Goal: Task Accomplishment & Management: Complete application form

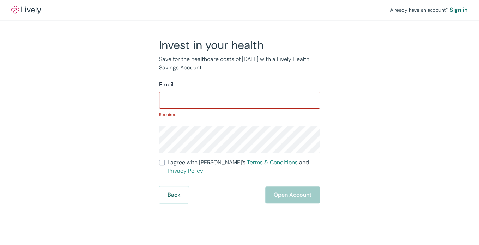
type input "[EMAIL_ADDRESS][DOMAIN_NAME]"
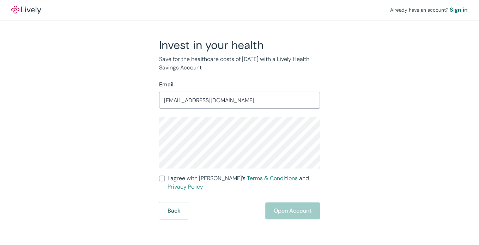
click at [162, 179] on input "I agree with Lively’s Terms & Conditions and Privacy Policy" at bounding box center [162, 179] width 6 height 6
checkbox input "true"
click at [296, 208] on button "Open Account" at bounding box center [292, 211] width 55 height 17
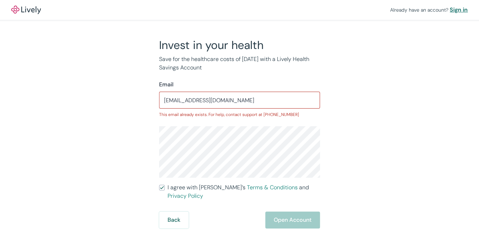
click at [462, 10] on div "Sign in" at bounding box center [459, 10] width 18 height 8
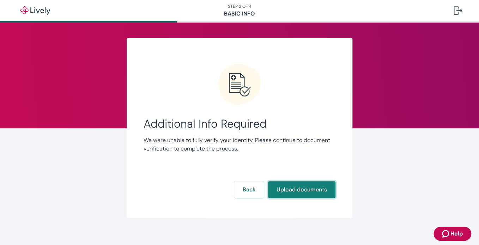
click at [286, 193] on button "Upload documents" at bounding box center [301, 189] width 67 height 17
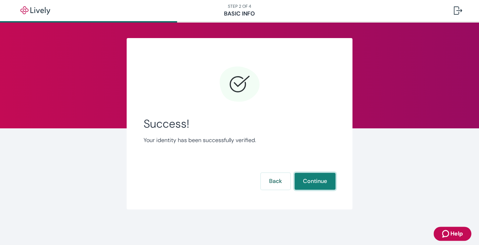
click at [322, 186] on button "Continue" at bounding box center [315, 181] width 41 height 17
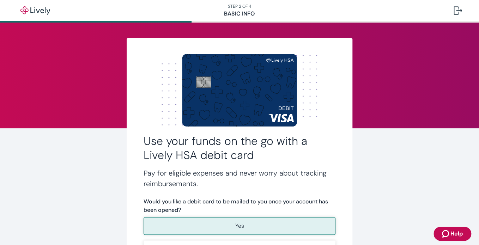
click at [251, 226] on button "Yes" at bounding box center [240, 226] width 192 height 18
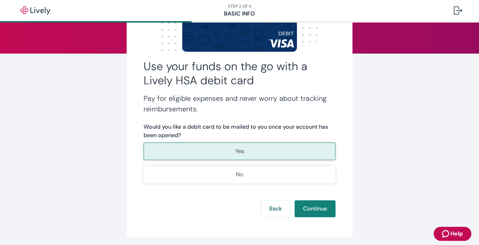
scroll to position [100, 0]
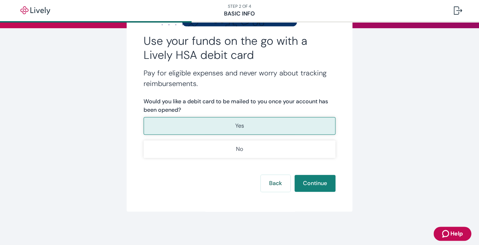
click at [204, 130] on button "Yes" at bounding box center [240, 126] width 192 height 18
click at [317, 185] on button "Continue" at bounding box center [315, 183] width 41 height 17
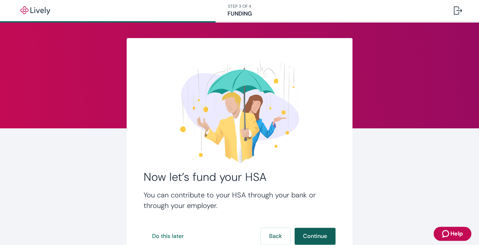
click at [318, 238] on button "Continue" at bounding box center [315, 236] width 41 height 17
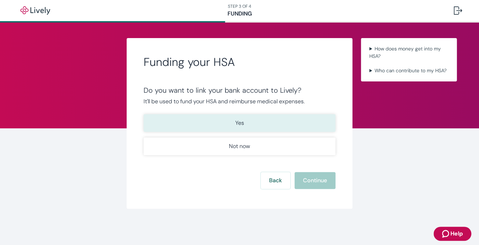
click at [245, 124] on button "Yes" at bounding box center [240, 123] width 192 height 18
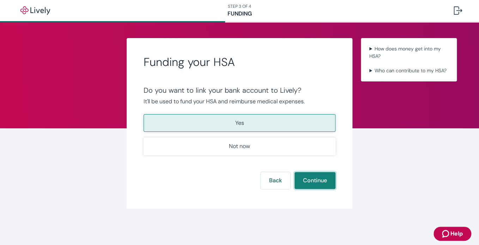
click at [312, 187] on button "Continue" at bounding box center [315, 180] width 41 height 17
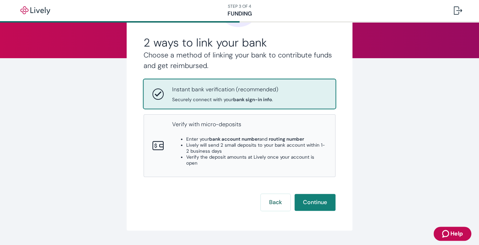
scroll to position [84, 0]
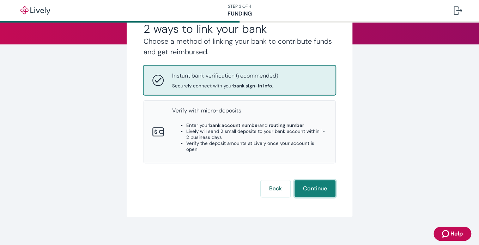
click at [310, 183] on button "Continue" at bounding box center [315, 188] width 41 height 17
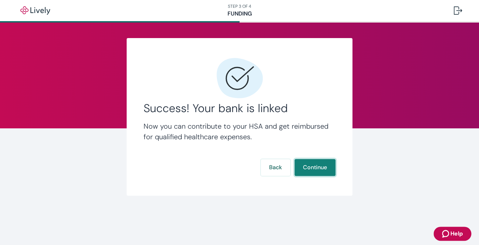
click at [317, 169] on button "Continue" at bounding box center [315, 167] width 41 height 17
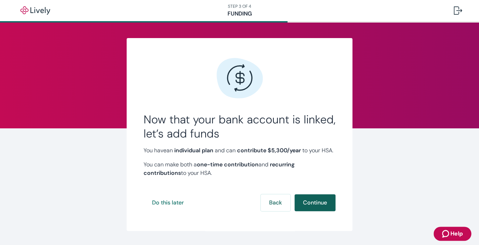
click at [309, 211] on button "Continue" at bounding box center [315, 203] width 41 height 17
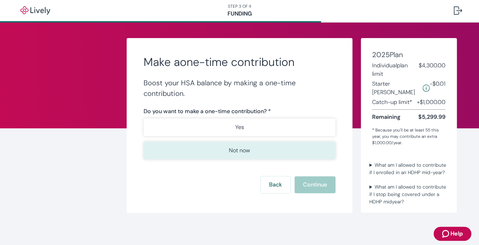
click at [240, 153] on p "Not now" at bounding box center [239, 151] width 21 height 8
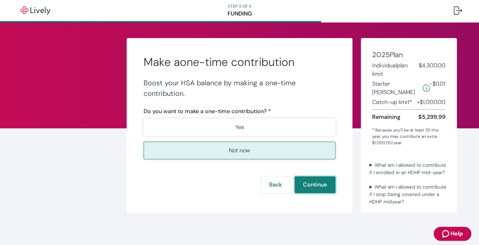
click at [312, 186] on button "Continue" at bounding box center [315, 185] width 41 height 17
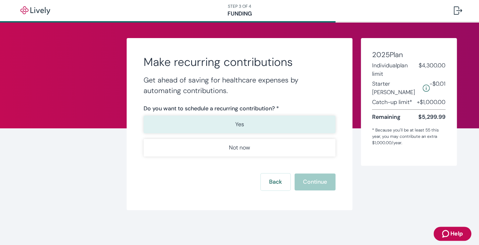
click at [251, 127] on button "Yes" at bounding box center [240, 125] width 192 height 18
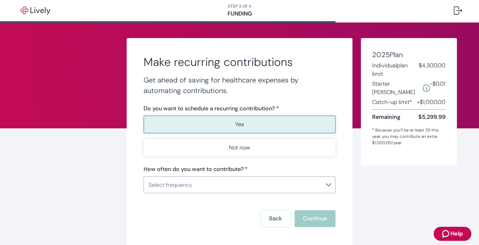
click at [328, 185] on body "STEP 3 OF 4 Funding Make recurring contributions Get ahead of saving for health…" at bounding box center [239, 122] width 479 height 245
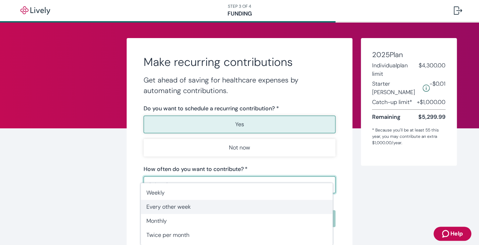
click at [178, 206] on span "Every other week" at bounding box center [237, 207] width 181 height 8
type input "EveryOtherWeek"
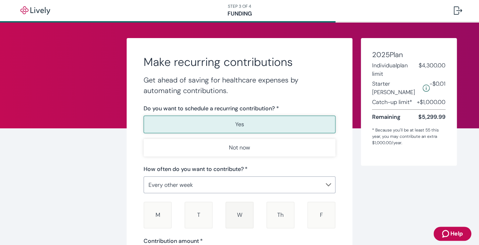
click at [238, 217] on span "W" at bounding box center [239, 214] width 5 height 7
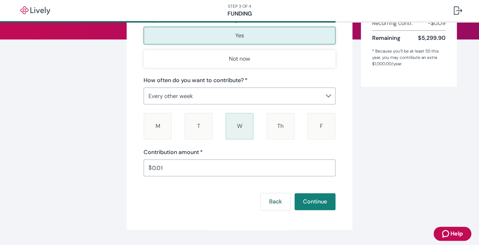
scroll to position [99, 0]
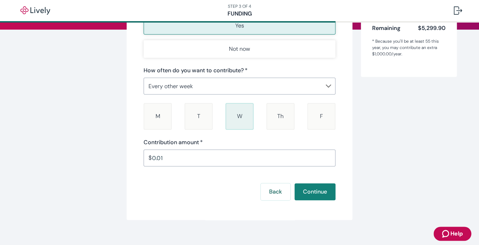
click at [152, 157] on input "0.01" at bounding box center [244, 158] width 184 height 14
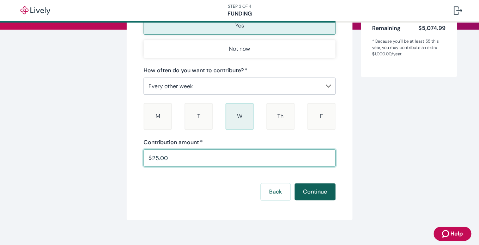
type input "25.00"
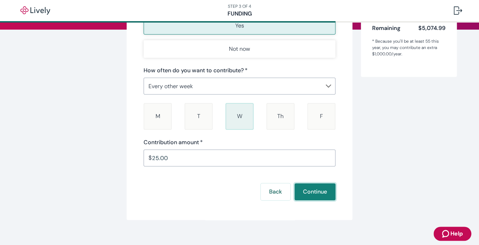
click at [311, 193] on button "Continue" at bounding box center [315, 192] width 41 height 17
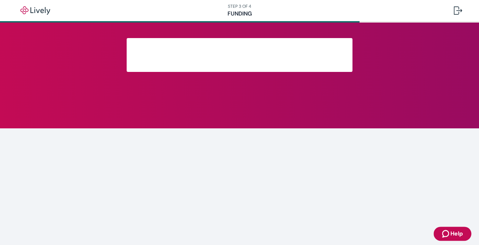
scroll to position [11, 0]
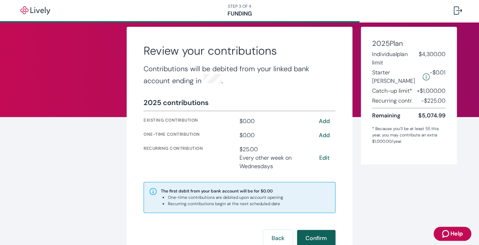
click at [318, 238] on button "Confirm" at bounding box center [316, 238] width 38 height 17
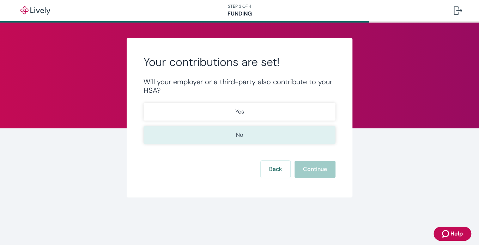
click at [241, 136] on p "No" at bounding box center [239, 135] width 7 height 8
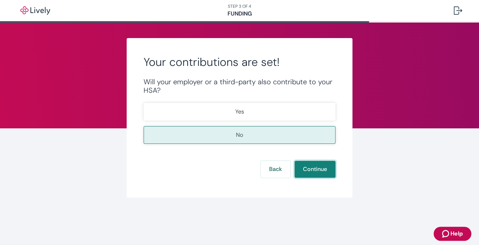
click at [315, 171] on button "Continue" at bounding box center [315, 169] width 41 height 17
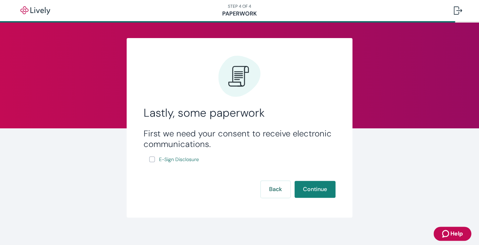
click at [150, 161] on input "E-Sign Disclosure" at bounding box center [152, 160] width 6 height 6
checkbox input "true"
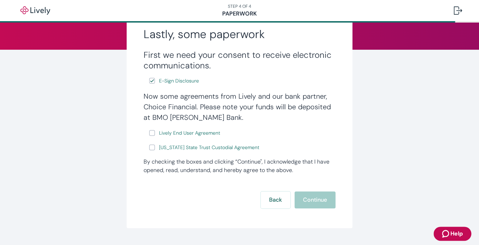
scroll to position [85, 0]
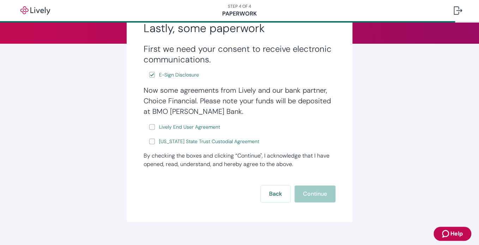
click at [151, 127] on input "Lively End User Agreement" at bounding box center [152, 127] width 6 height 6
checkbox input "true"
click at [149, 144] on input "Wyoming State Trust Custodial Agreement" at bounding box center [152, 142] width 6 height 6
checkbox input "true"
click at [321, 195] on button "Continue" at bounding box center [315, 194] width 41 height 17
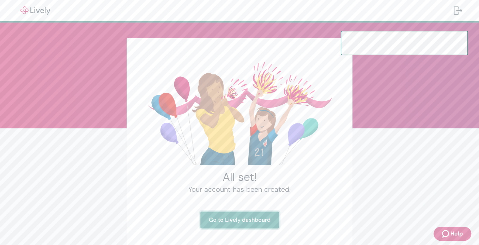
click at [240, 221] on link "Go to Lively dashboard" at bounding box center [240, 220] width 79 height 17
